Goal: Communication & Community: Answer question/provide support

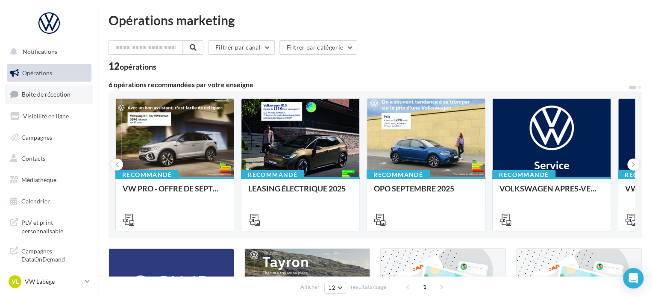
click at [29, 92] on span "Boîte de réception" at bounding box center [46, 94] width 49 height 7
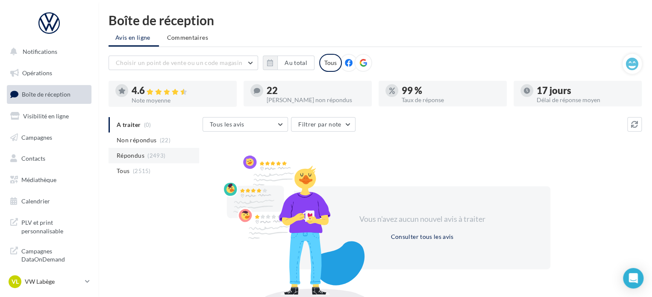
click at [127, 156] on span "Répondus" at bounding box center [131, 155] width 28 height 9
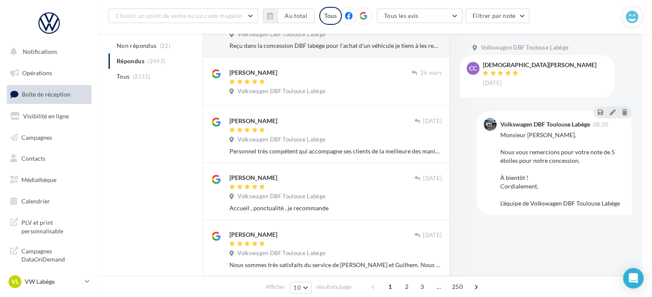
scroll to position [214, 0]
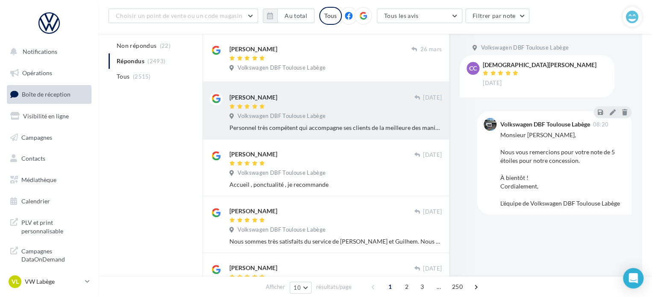
click at [324, 130] on div "Personnel très compétent qui accompagne ses clients de la meilleure des manière…" at bounding box center [336, 128] width 212 height 9
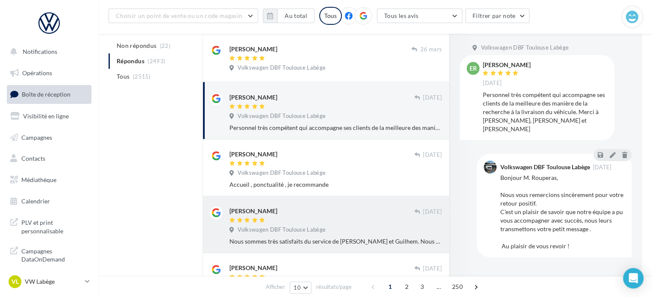
click at [310, 209] on div "[PERSON_NAME]" at bounding box center [322, 210] width 185 height 9
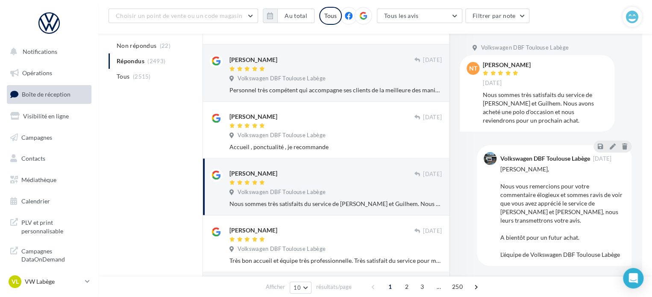
scroll to position [299, 0]
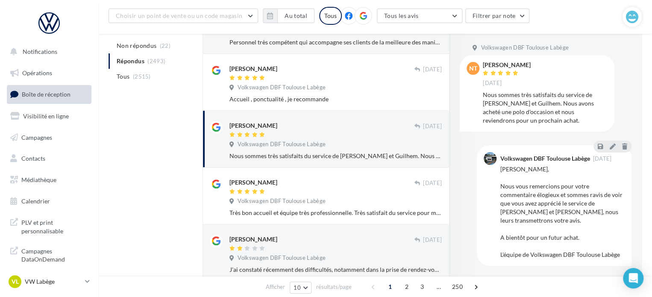
click at [310, 209] on div "Très bon accueil et équipe très professionnelle. Très satisfait du service pour…" at bounding box center [336, 213] width 212 height 9
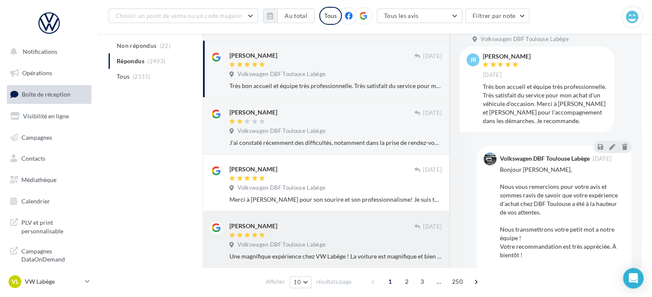
scroll to position [427, 0]
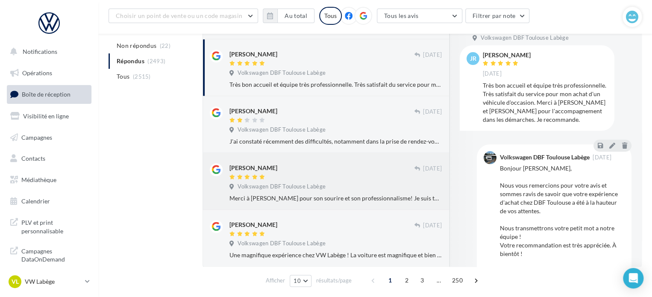
click at [323, 171] on div "[PERSON_NAME]" at bounding box center [322, 167] width 185 height 9
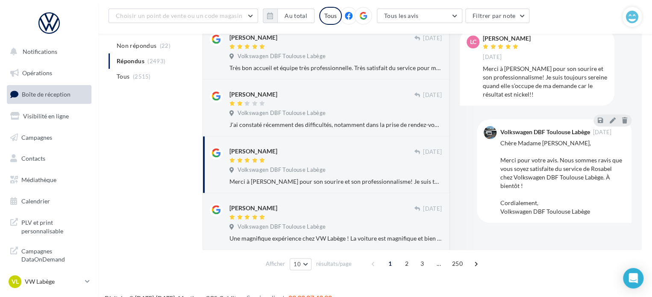
scroll to position [457, 0]
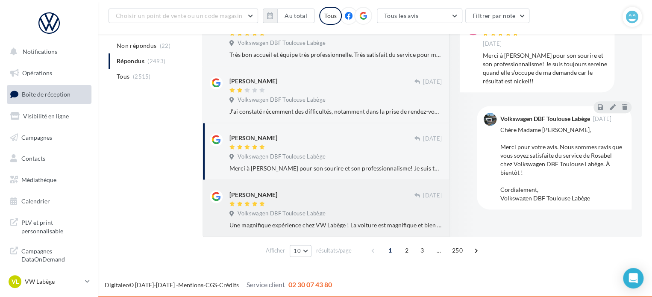
click at [311, 195] on div "[PERSON_NAME]" at bounding box center [322, 194] width 185 height 9
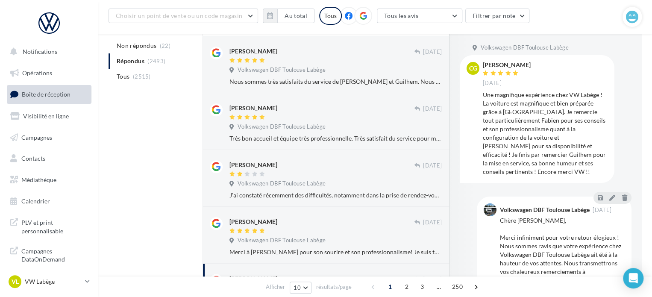
scroll to position [372, 0]
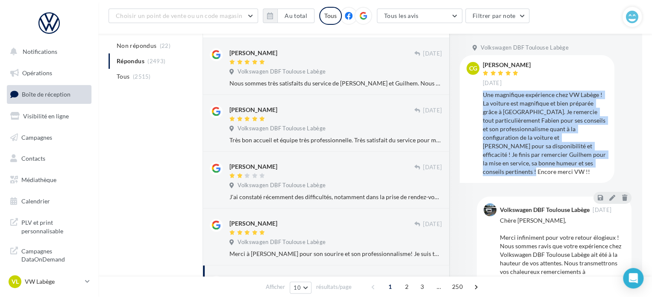
drag, startPoint x: 517, startPoint y: 173, endPoint x: 484, endPoint y: 93, distance: 86.4
click at [484, 93] on div "Une magnifique expérience chez VW Labège ! La voiture est magnifique et bien pr…" at bounding box center [545, 133] width 125 height 85
copy div "Une magnifique expérience chez VW Labège ! La voiture est magnifique et bien pr…"
drag, startPoint x: 532, startPoint y: 63, endPoint x: 488, endPoint y: 65, distance: 43.6
click at [488, 65] on div "[PERSON_NAME] [DATE]" at bounding box center [545, 74] width 125 height 25
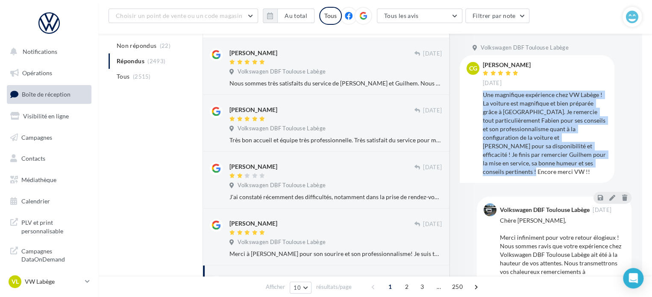
click at [550, 65] on div "[PERSON_NAME] [DATE]" at bounding box center [545, 74] width 125 height 25
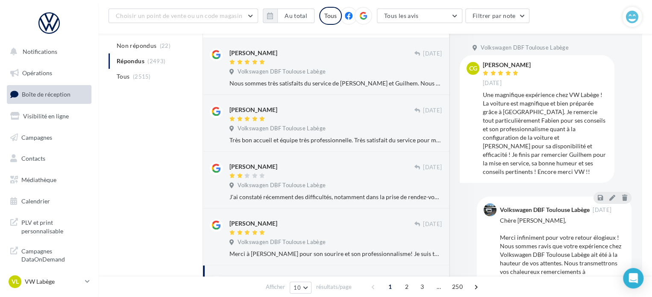
drag, startPoint x: 511, startPoint y: 68, endPoint x: 489, endPoint y: 65, distance: 22.5
click at [489, 65] on div "[PERSON_NAME]" at bounding box center [507, 65] width 48 height 6
drag, startPoint x: 480, startPoint y: 62, endPoint x: 521, endPoint y: 64, distance: 41.5
click at [521, 64] on div "CG [PERSON_NAME] [DATE] Une magnifique expérience chez VW Labège ! La voiture e…" at bounding box center [537, 119] width 141 height 114
copy div "[PERSON_NAME]"
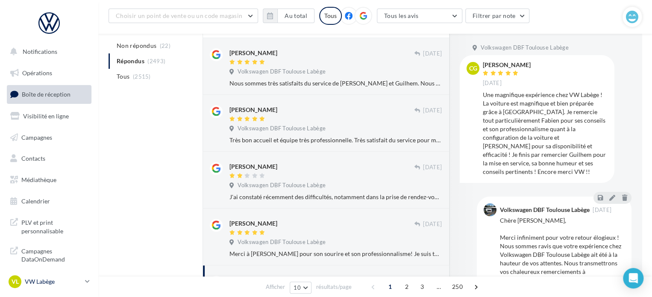
click at [51, 280] on p "VW Labège" at bounding box center [53, 281] width 57 height 9
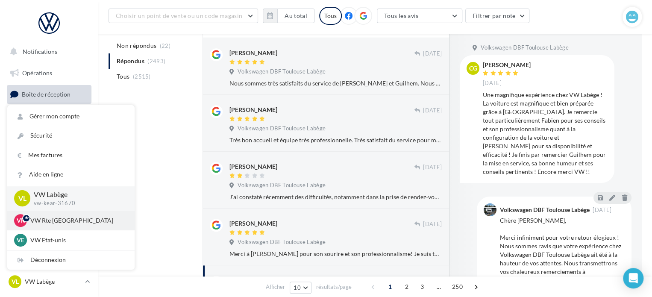
click at [91, 222] on p "VW Rte [GEOGRAPHIC_DATA]" at bounding box center [77, 220] width 94 height 9
